Goal: Information Seeking & Learning: Learn about a topic

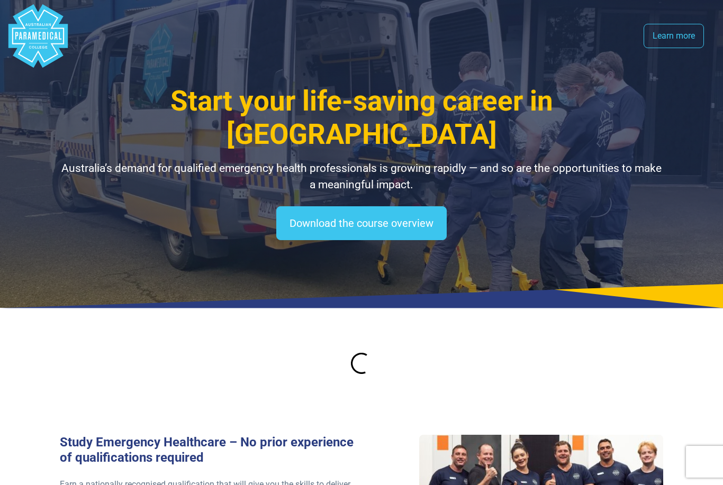
select select "**********"
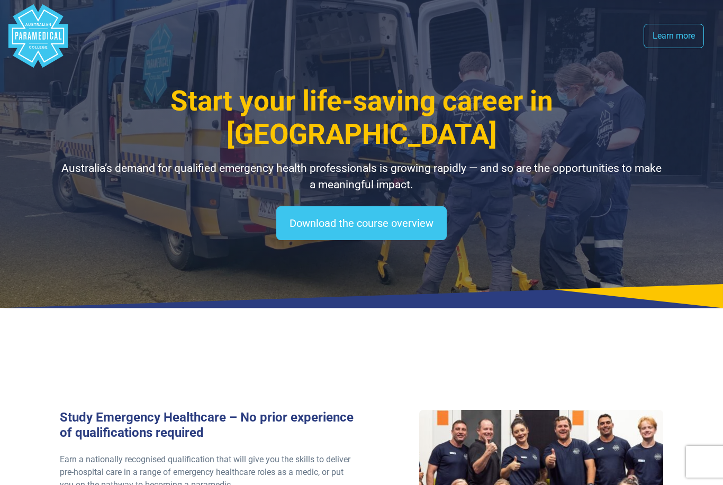
click at [417, 224] on link "Download the course overview" at bounding box center [361, 223] width 170 height 34
select select "**********"
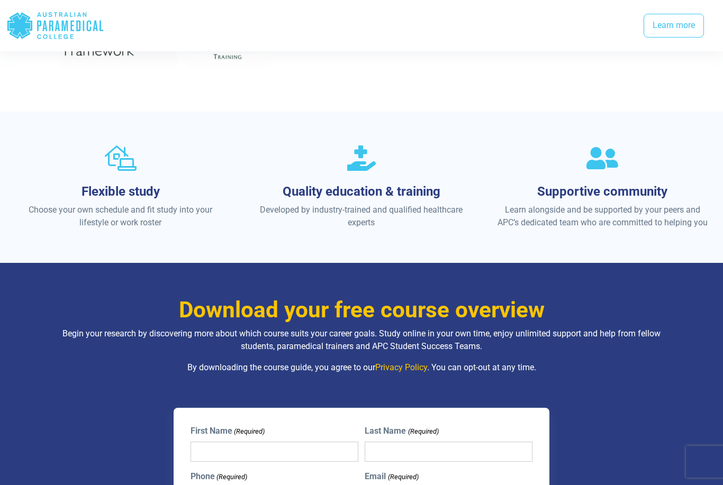
scroll to position [580, 0]
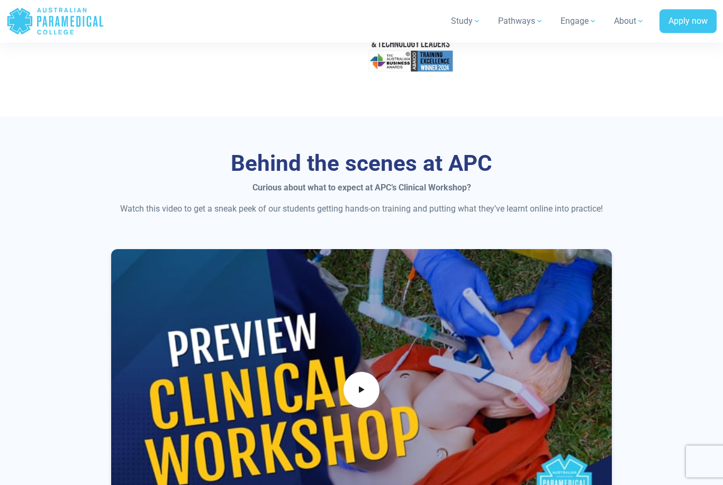
scroll to position [572, 0]
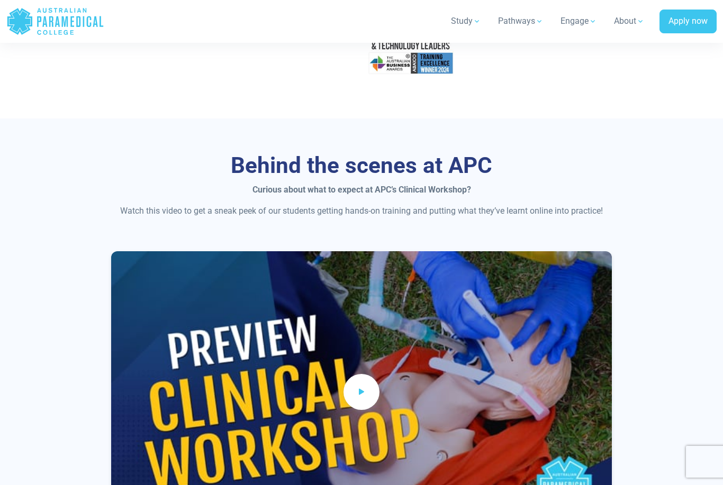
click at [358, 374] on span at bounding box center [361, 392] width 36 height 36
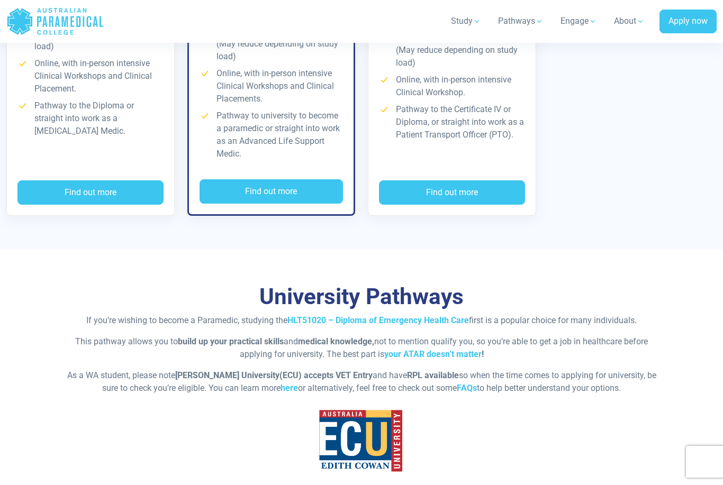
scroll to position [2151, 0]
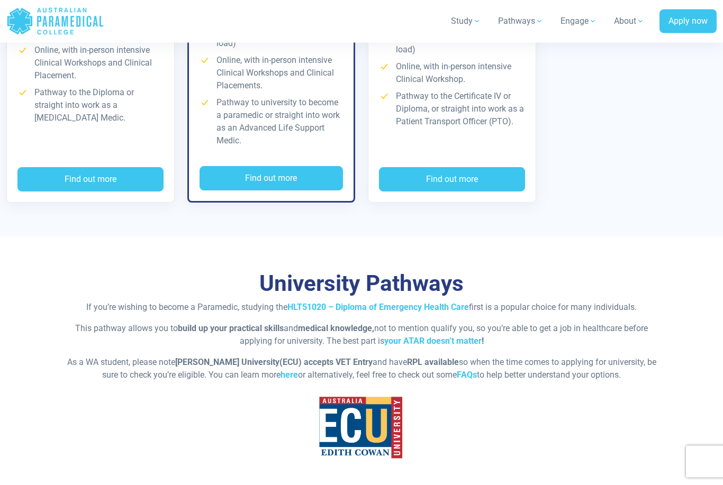
click at [448, 303] on link "HLT51020 – Diploma of Emergency Health Care" at bounding box center [377, 308] width 181 height 10
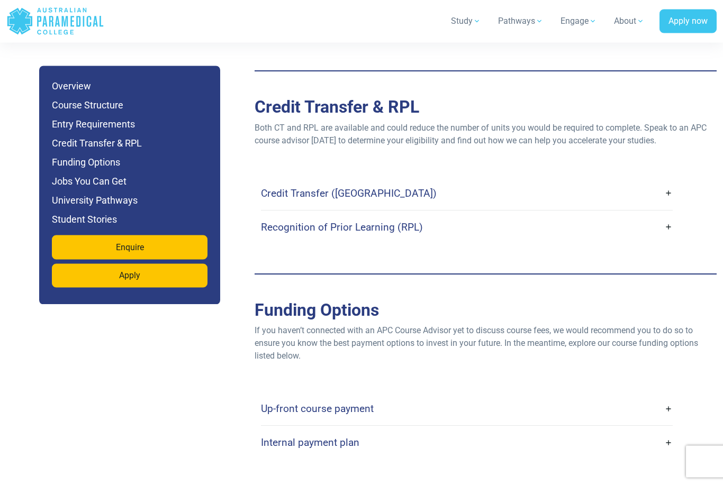
scroll to position [3064, 0]
click at [672, 396] on link "Up-front course payment" at bounding box center [467, 408] width 412 height 25
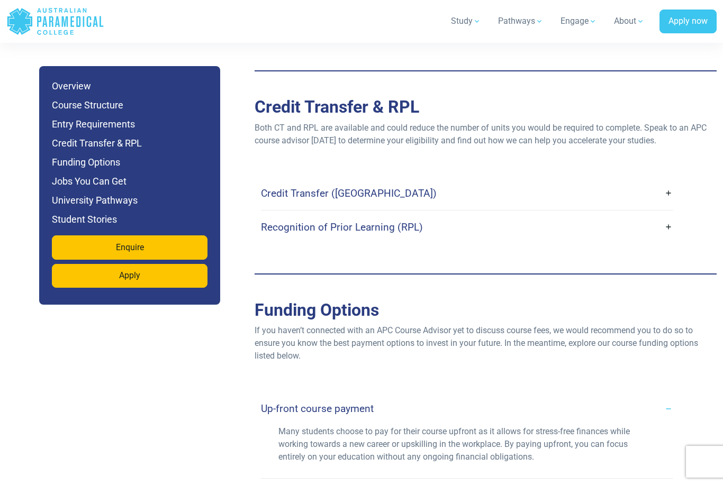
click at [669, 396] on link "Up-front course payment" at bounding box center [467, 408] width 412 height 25
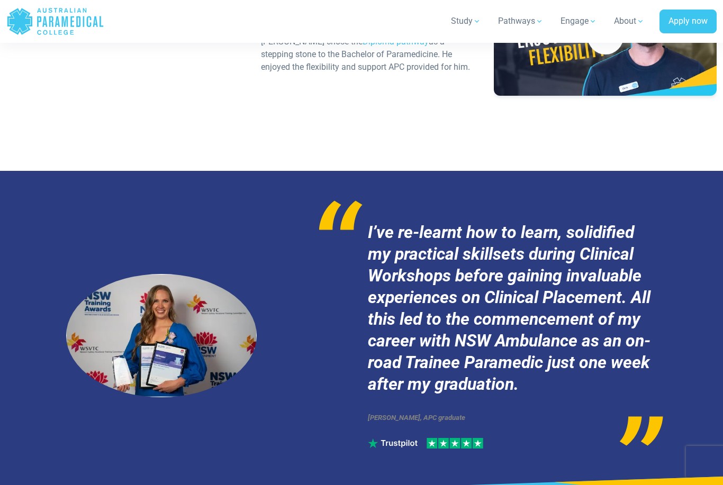
scroll to position [5192, 0]
